Goal: Use online tool/utility: Utilize a website feature to perform a specific function

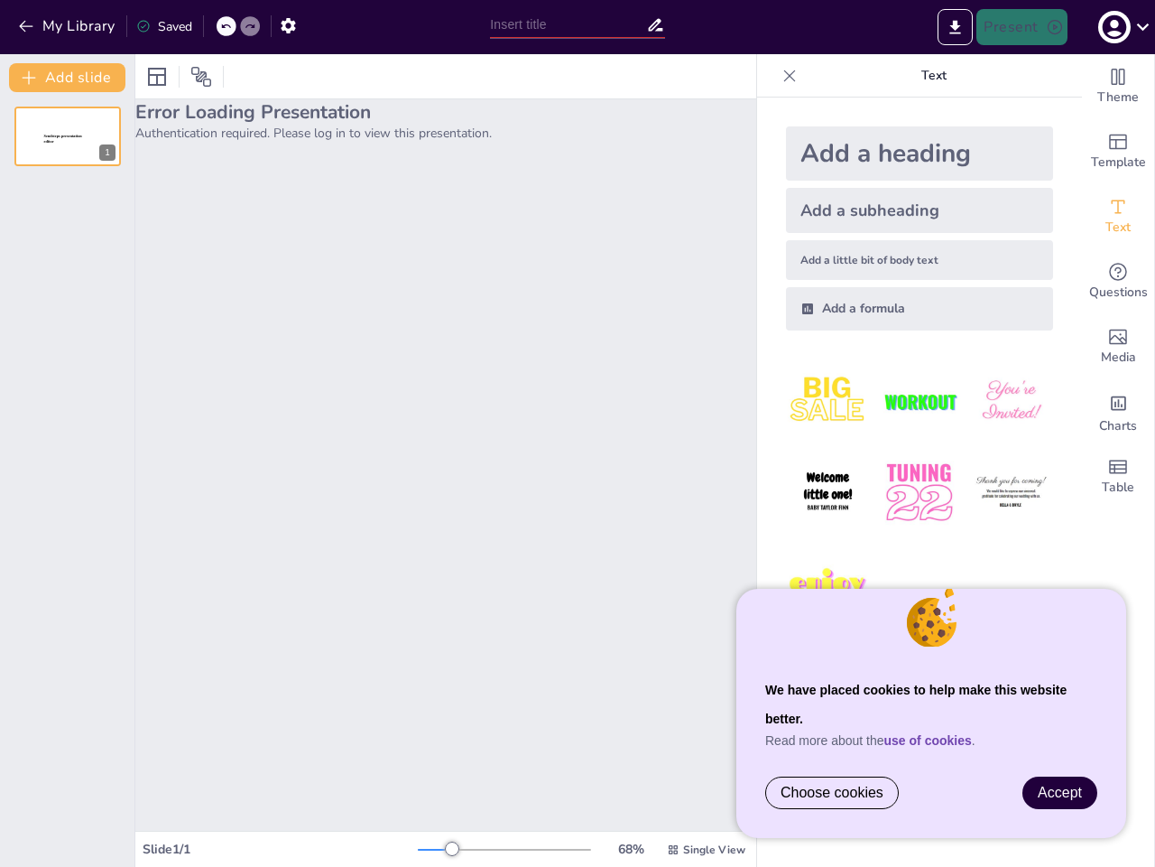
click at [578, 433] on div "Error Loading Presentation Authentication required. Please log in to view this …" at bounding box center [445, 464] width 621 height 731
click at [68, 26] on button "My Library" at bounding box center [68, 26] width 109 height 29
click at [227, 26] on icon at bounding box center [225, 26] width 11 height 11
click at [250, 26] on icon at bounding box center [250, 26] width 11 height 11
click at [288, 25] on icon "button" at bounding box center [288, 25] width 19 height 19
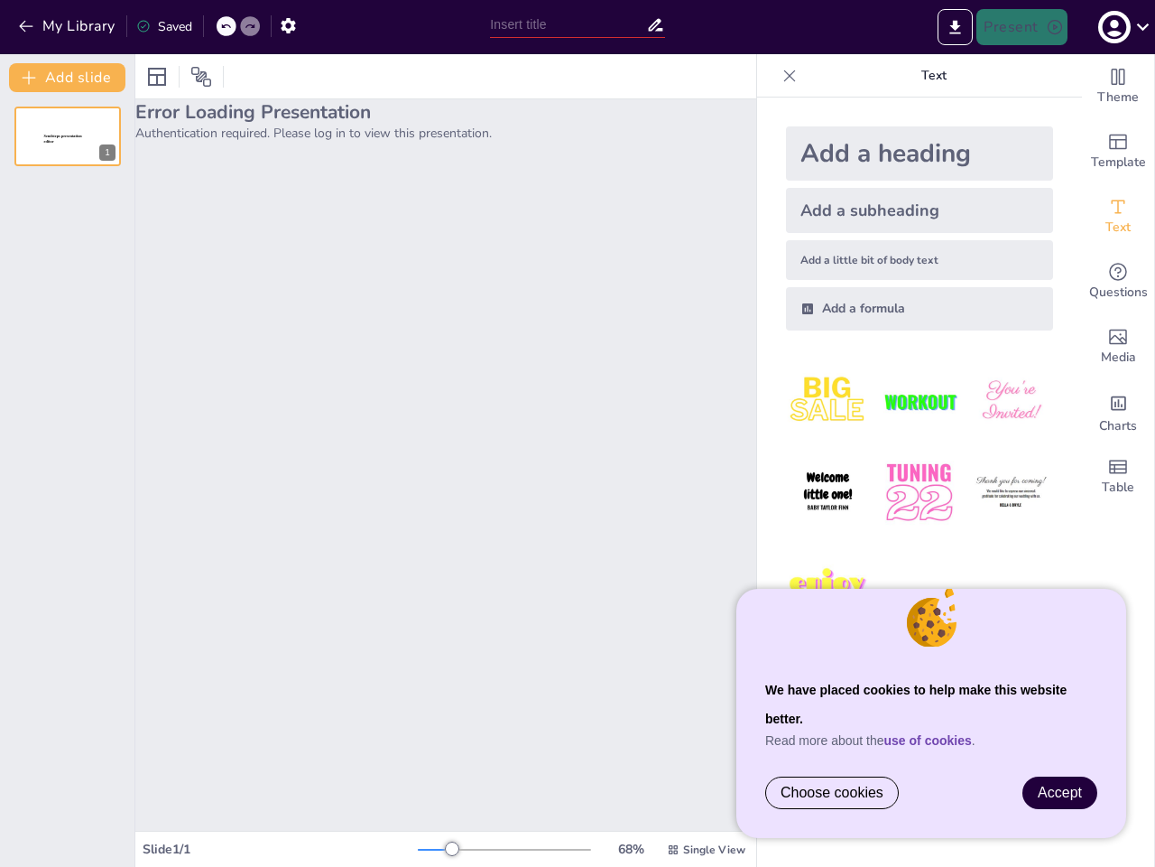
click at [577, 24] on input "text" at bounding box center [567, 25] width 155 height 26
click at [956, 27] on icon "Export to PowerPoint" at bounding box center [956, 27] width 11 height 14
click at [1122, 27] on icon "button" at bounding box center [1114, 27] width 24 height 24
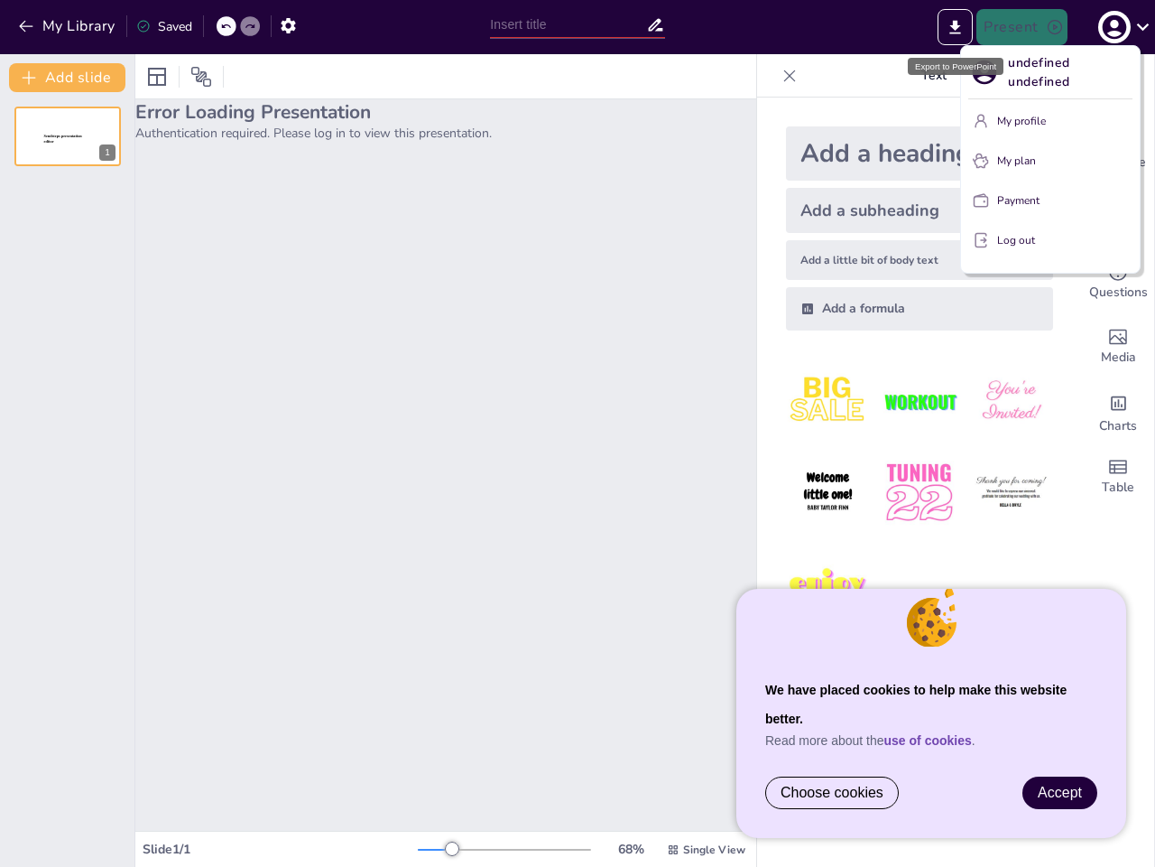
click at [68, 460] on div at bounding box center [577, 433] width 1155 height 867
